Goal: Use online tool/utility: Use online tool/utility

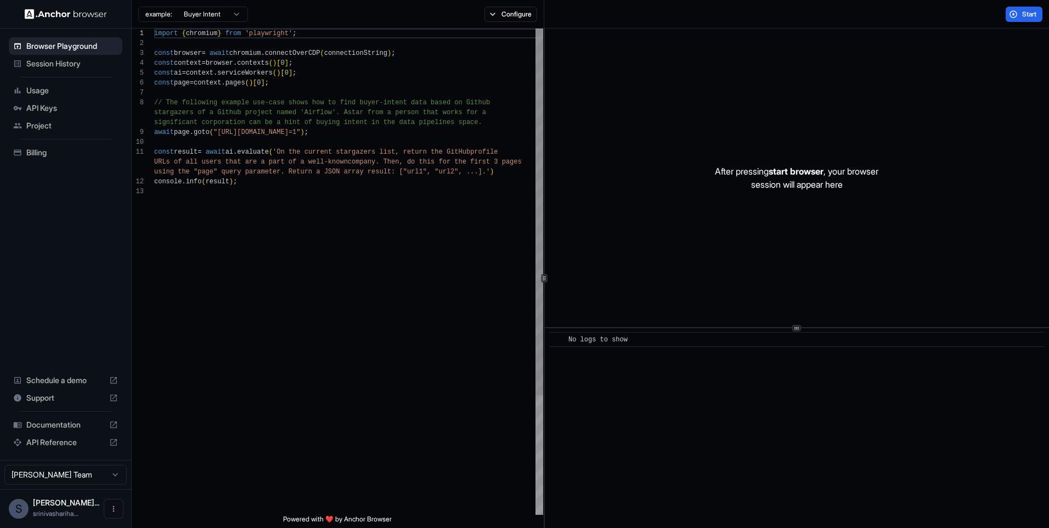
scroll to position [59, 0]
click at [254, 192] on div "import { chromium } from 'playwright' ; const browser = await chromium . connec…" at bounding box center [348, 351] width 389 height 644
click at [255, 204] on div "import { chromium } from 'playwright' ; const browser = await chromium . connec…" at bounding box center [348, 351] width 389 height 644
drag, startPoint x: 222, startPoint y: 132, endPoint x: 424, endPoint y: 132, distance: 202.5
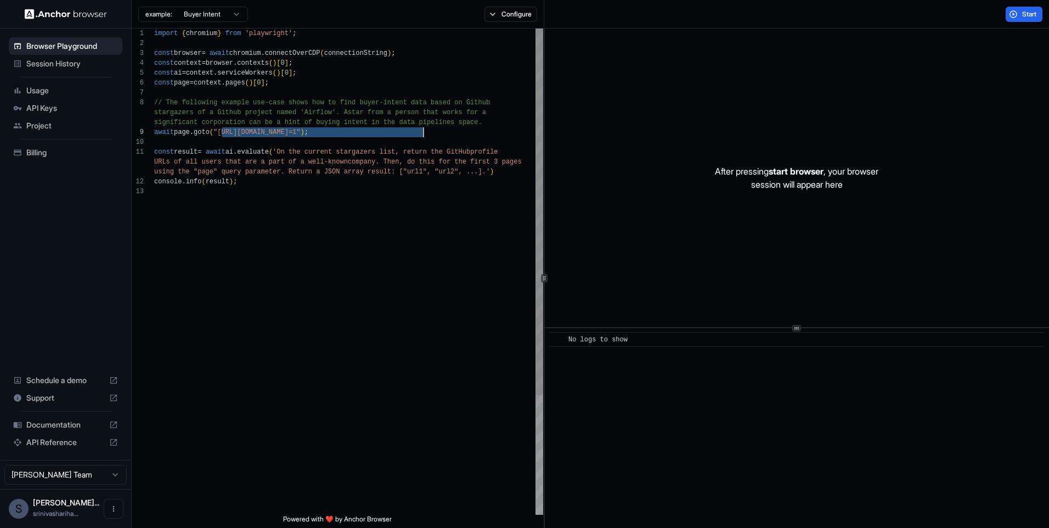
click at [424, 132] on div "import { chromium } from 'playwright' ; const browser = await chromium . connec…" at bounding box center [348, 351] width 389 height 644
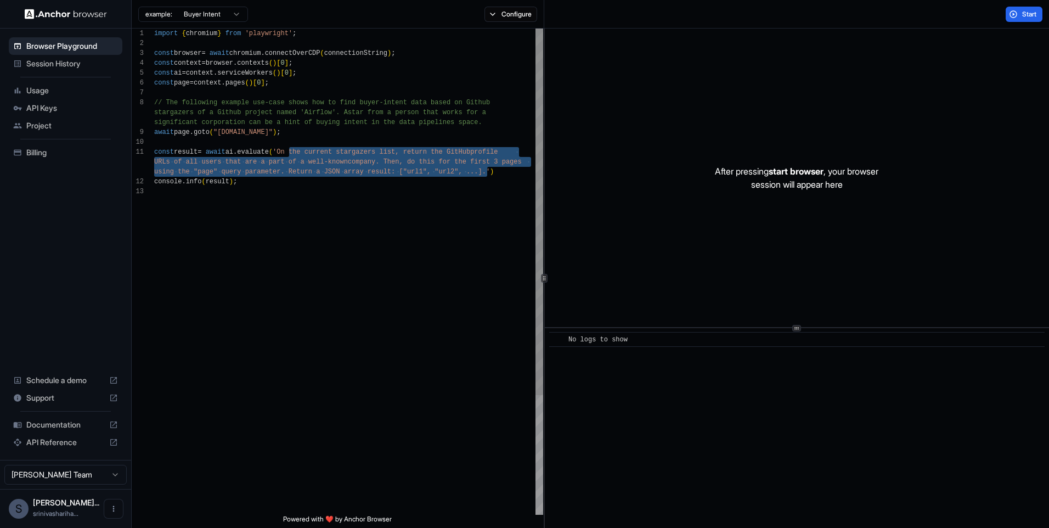
drag, startPoint x: 290, startPoint y: 153, endPoint x: 488, endPoint y: 172, distance: 199.1
click at [488, 172] on div "import { chromium } from 'playwright' ; const browser = await chromium . connec…" at bounding box center [348, 351] width 389 height 644
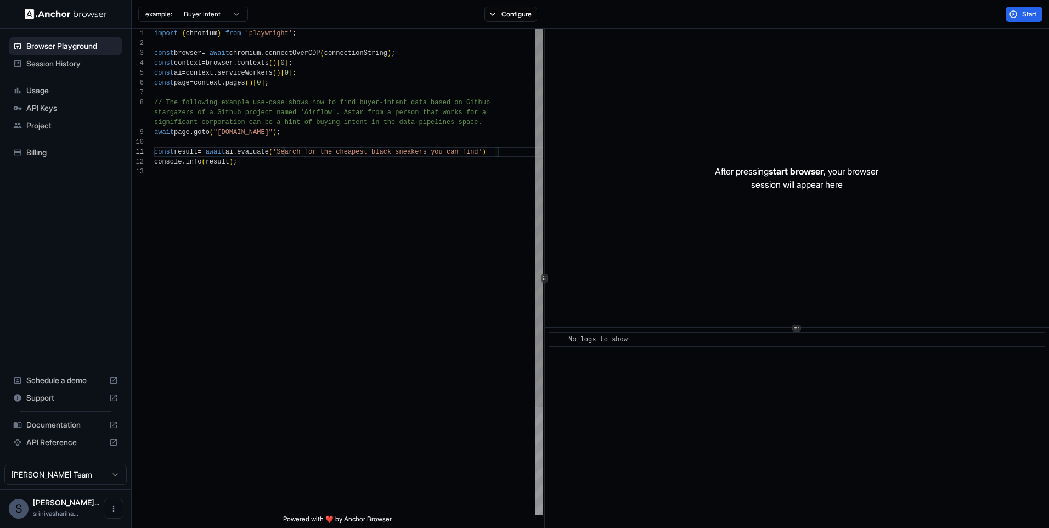
click at [353, 316] on div "import { chromium } from 'playwright' ; const browser = await chromium . connec…" at bounding box center [348, 341] width 389 height 625
click at [492, 150] on div "import { chromium } from 'playwright' ; const browser = await chromium . connec…" at bounding box center [348, 341] width 389 height 625
click at [323, 260] on div "import { chromium } from 'playwright' ; const browser = await chromium . connec…" at bounding box center [348, 346] width 389 height 634
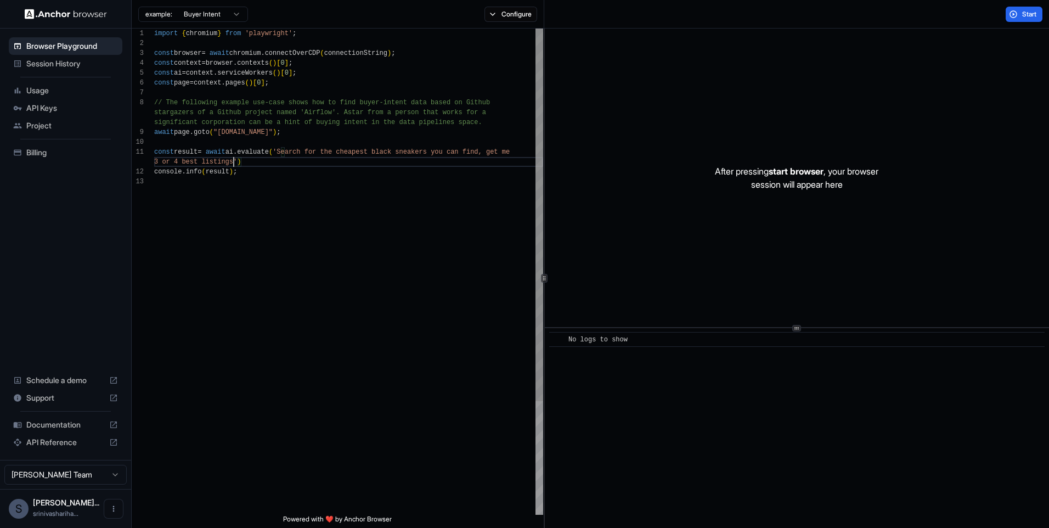
scroll to position [49, 0]
click at [1025, 15] on span "Start" at bounding box center [1029, 14] width 15 height 9
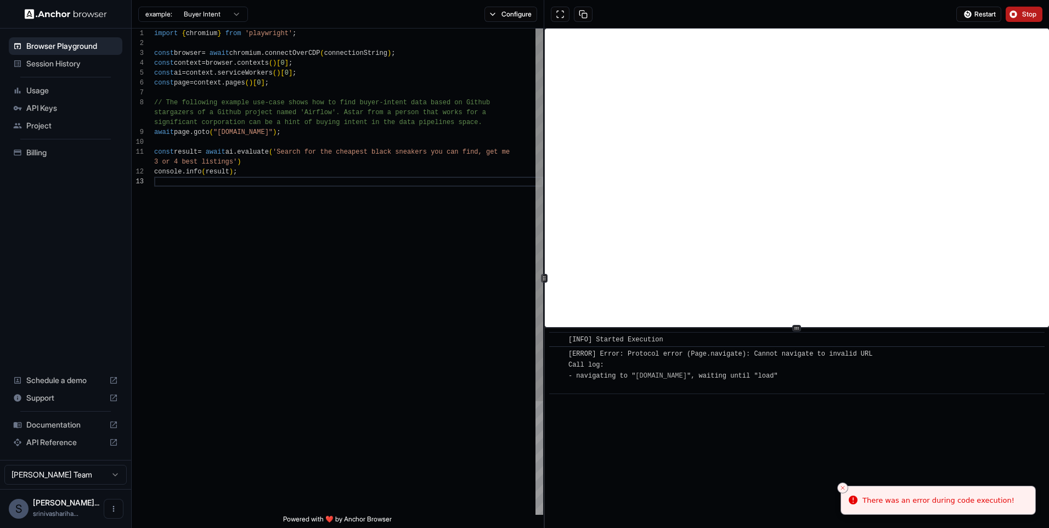
click at [225, 137] on div "const result = await ai . evaluate ( 'Search for the cheapest black sneakers yo…" at bounding box center [348, 346] width 389 height 634
click at [220, 133] on div "const result = await ai . evaluate ( 'Search for the cheapest black sneakers yo…" at bounding box center [348, 346] width 389 height 634
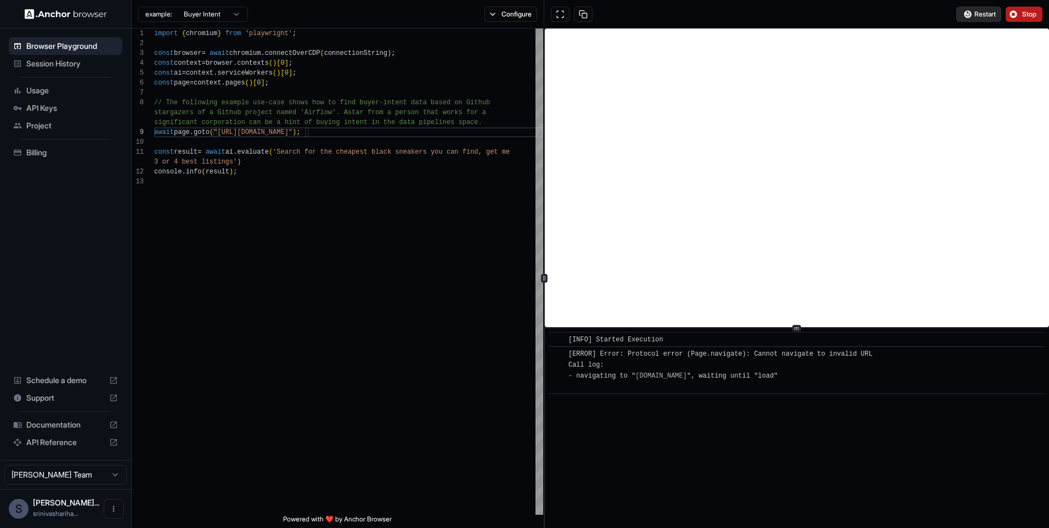
type textarea "**********"
click at [991, 16] on span "Restart" at bounding box center [985, 14] width 21 height 9
click at [560, 18] on button at bounding box center [560, 14] width 19 height 15
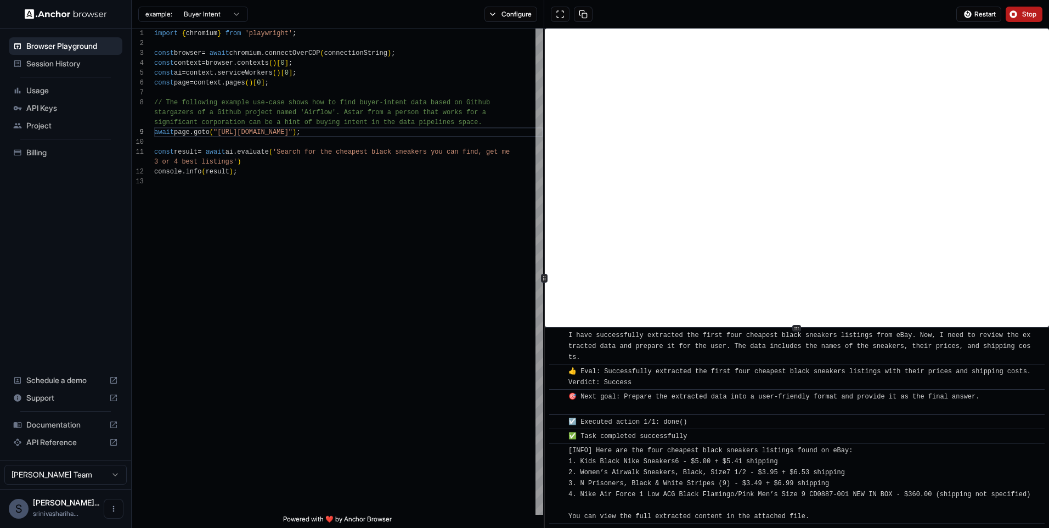
scroll to position [699, 0]
